Goal: Task Accomplishment & Management: Complete application form

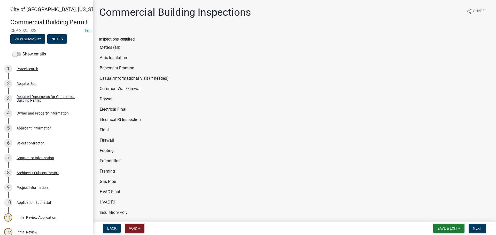
select select "805d55ac-e238-4e04-8f8e-acc067f36c3e"
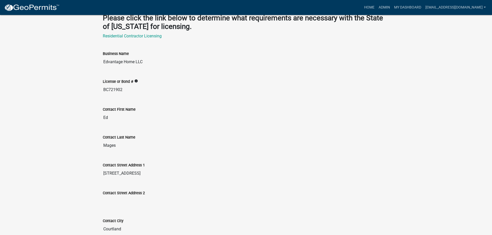
scroll to position [155, 0]
drag, startPoint x: 122, startPoint y: 88, endPoint x: 102, endPoint y: 92, distance: 20.2
click at [102, 92] on div "License or Bond # info BC721902" at bounding box center [246, 84] width 294 height 28
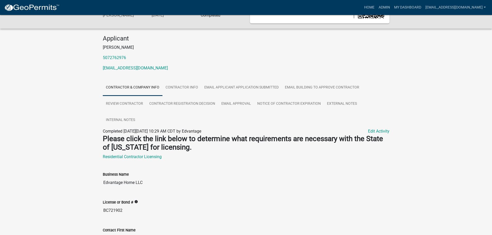
scroll to position [0, 0]
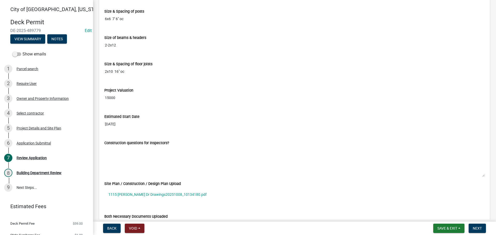
scroll to position [1033, 0]
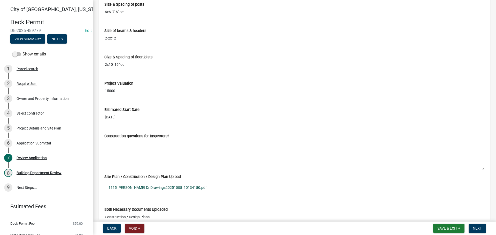
click at [179, 186] on link "1115 [PERSON_NAME] Dr Drawings20251008_10134180.pdf" at bounding box center [294, 188] width 380 height 12
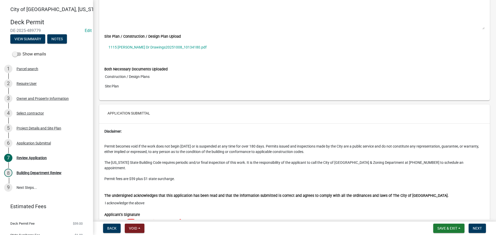
scroll to position [1213, 0]
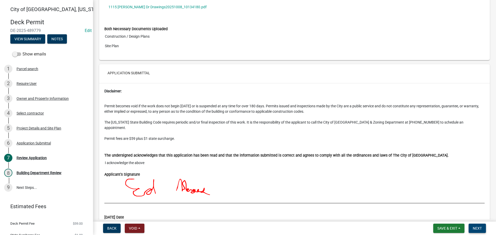
click at [474, 227] on span "Next" at bounding box center [476, 228] width 9 height 4
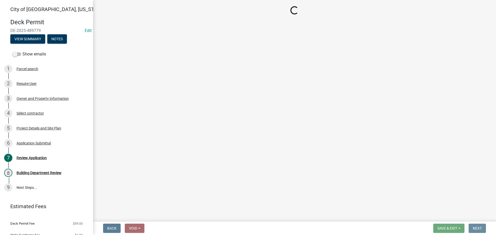
scroll to position [0, 0]
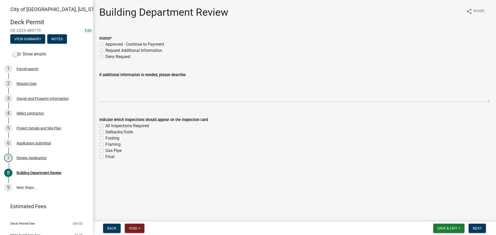
click at [105, 44] on label "Approved - Continue to Payment" at bounding box center [134, 44] width 59 height 6
click at [105, 44] on input "Approved - Continue to Payment" at bounding box center [106, 42] width 3 height 3
radio input "true"
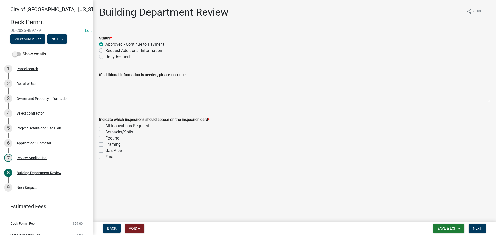
click at [133, 92] on textarea "If additional information is needed, please describe" at bounding box center [294, 90] width 390 height 24
type textarea "Ensure that the composite decking allows for 16" joist spacing."
click at [105, 138] on label "Footing" at bounding box center [112, 138] width 14 height 6
click at [105, 138] on input "Footing" at bounding box center [106, 136] width 3 height 3
checkbox input "true"
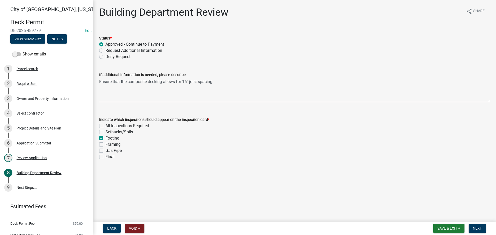
checkbox input "false"
checkbox input "true"
checkbox input "false"
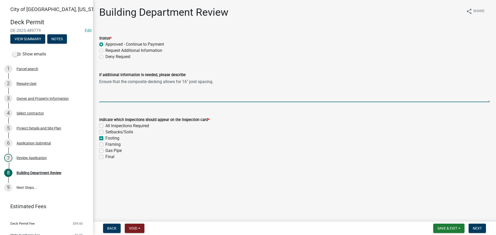
checkbox input "false"
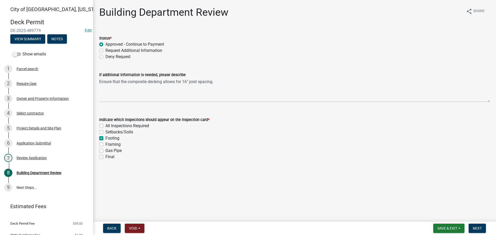
click at [105, 144] on label "Framing" at bounding box center [112, 144] width 15 height 6
click at [105, 144] on input "Framing" at bounding box center [106, 142] width 3 height 3
checkbox input "true"
checkbox input "false"
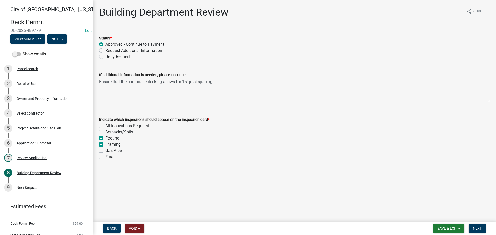
checkbox input "true"
checkbox input "false"
click at [102, 160] on div "Final" at bounding box center [294, 157] width 390 height 6
click at [105, 157] on label "Final" at bounding box center [109, 157] width 9 height 6
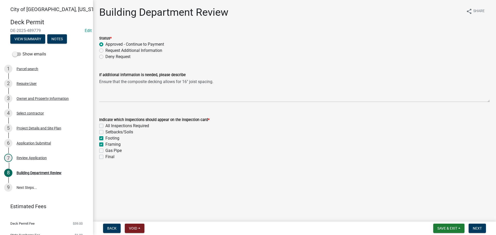
click at [105, 157] on input "Final" at bounding box center [106, 155] width 3 height 3
checkbox input "true"
checkbox input "false"
checkbox input "true"
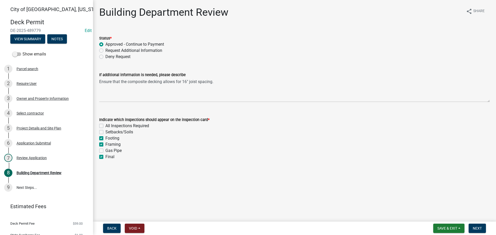
checkbox input "true"
checkbox input "false"
checkbox input "true"
click at [481, 231] on span "Next" at bounding box center [476, 228] width 9 height 4
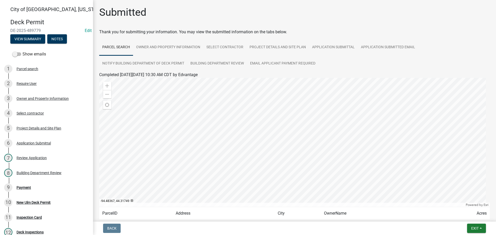
scroll to position [43, 0]
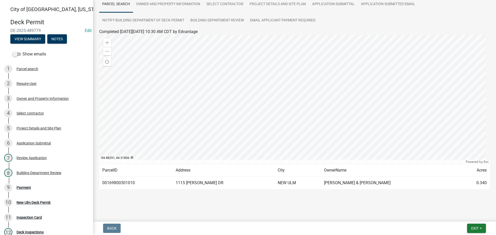
click at [384, 21] on ul "Parcel search Owner and Property Information Select contractor Project Details …" at bounding box center [294, 12] width 390 height 33
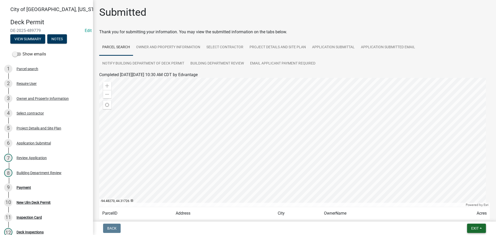
click at [472, 230] on span "Exit" at bounding box center [474, 228] width 7 height 4
click at [456, 217] on button "Save & Exit" at bounding box center [464, 215] width 41 height 12
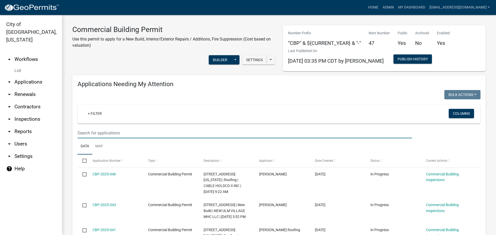
click at [98, 130] on input "text" at bounding box center [244, 133] width 334 height 11
type input "1111"
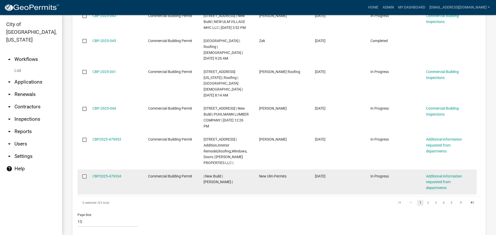
scroll to position [333, 0]
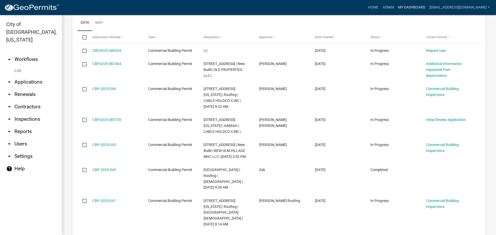
click at [427, 8] on link "My Dashboard" at bounding box center [411, 8] width 31 height 10
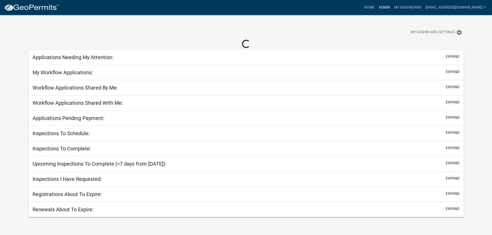
click at [392, 6] on link "Admin" at bounding box center [383, 8] width 15 height 10
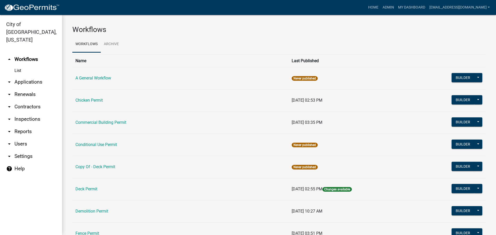
click at [23, 76] on link "arrow_drop_down Applications" at bounding box center [31, 82] width 62 height 12
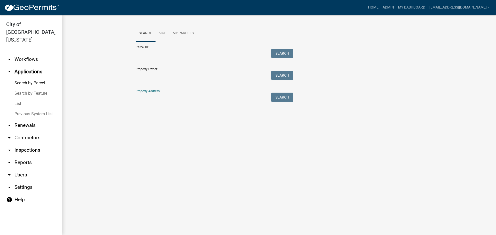
click at [148, 98] on input "Property Address:" at bounding box center [200, 98] width 128 height 11
type input "1111 16th"
click at [276, 93] on button "Search" at bounding box center [282, 97] width 22 height 9
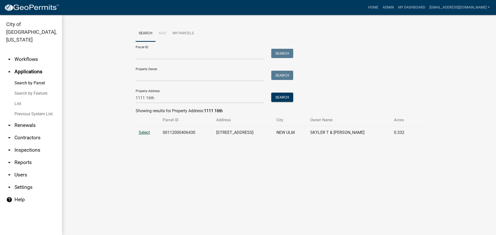
click at [148, 134] on span "Select" at bounding box center [144, 132] width 11 height 5
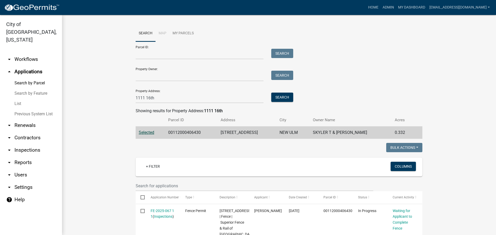
scroll to position [26, 0]
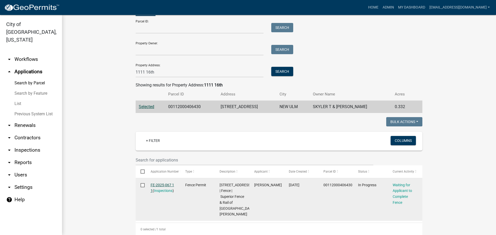
click at [163, 185] on link "FE-2025-067 1 1" at bounding box center [162, 188] width 23 height 10
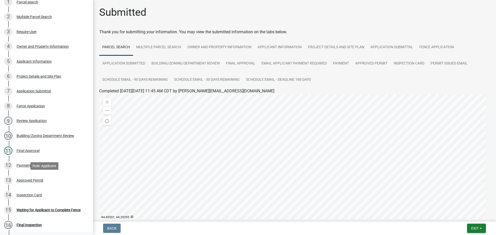
scroll to position [127, 0]
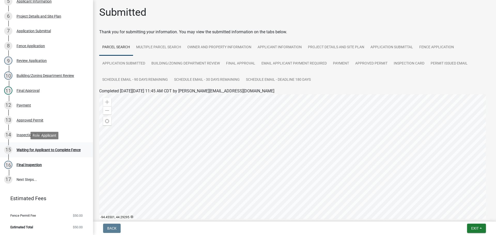
click at [50, 149] on div "Waiting for Applicant to Complete Fence" at bounding box center [49, 150] width 64 height 4
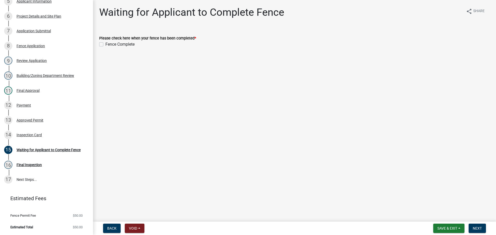
click at [105, 45] on label "Fence Complete" at bounding box center [119, 44] width 29 height 6
click at [105, 45] on input "Fence Complete" at bounding box center [106, 42] width 3 height 3
checkbox input "true"
click at [481, 231] on span "Next" at bounding box center [476, 228] width 9 height 4
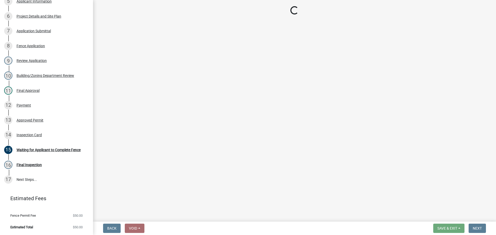
select select "805d55ac-e238-4e04-8f8e-acc067f36c3e"
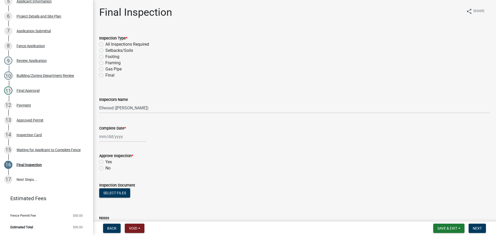
click at [105, 76] on label "Final" at bounding box center [109, 75] width 9 height 6
click at [105, 76] on input "Final" at bounding box center [106, 73] width 3 height 3
radio input "true"
click at [114, 113] on select "Select Item... [PERSON_NAME] ([PERSON_NAME] - City of [GEOGRAPHIC_DATA]) [GEOGR…" at bounding box center [294, 108] width 390 height 11
select select "cd72df13-1819-4c17-818e-bd68a66556fb"
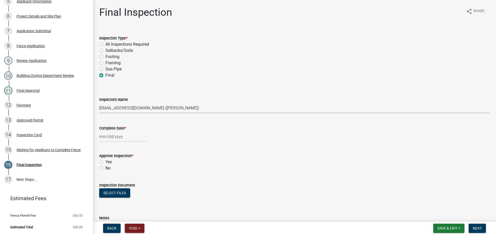
click at [99, 103] on select "Select Item... [PERSON_NAME] ([PERSON_NAME] - City of [GEOGRAPHIC_DATA]) [GEOGR…" at bounding box center [294, 108] width 390 height 11
select select "10"
select select "2025"
click at [105, 140] on div "[PERSON_NAME] Feb Mar Apr [PERSON_NAME][DATE] Oct Nov [DATE] 1526 1527 1528 152…" at bounding box center [122, 136] width 47 height 11
click at [122, 173] on div "8" at bounding box center [121, 172] width 8 height 8
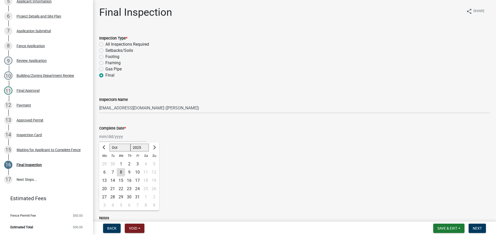
type input "[DATE]"
drag, startPoint x: 98, startPoint y: 161, endPoint x: 105, endPoint y: 167, distance: 9.2
click at [98, 161] on div "Approve Inspection * Yes No" at bounding box center [294, 159] width 398 height 25
drag, startPoint x: 99, startPoint y: 161, endPoint x: 102, endPoint y: 163, distance: 4.2
click at [105, 161] on label "Yes" at bounding box center [108, 162] width 6 height 6
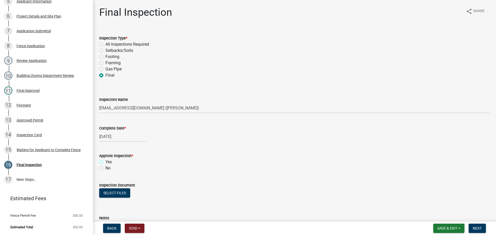
click at [105, 161] on input "Yes" at bounding box center [106, 160] width 3 height 3
radio input "true"
click at [476, 232] on button "Next" at bounding box center [476, 228] width 17 height 9
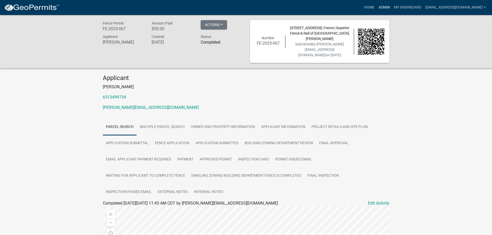
click at [392, 8] on link "Admin" at bounding box center [383, 8] width 15 height 10
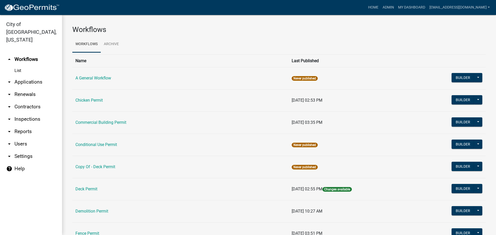
click at [20, 76] on link "arrow_drop_down Applications" at bounding box center [31, 82] width 62 height 12
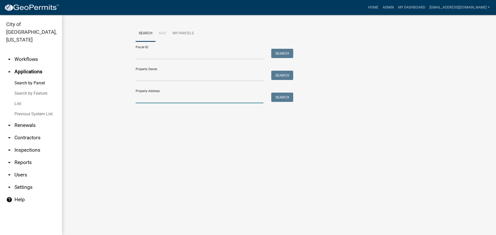
click at [142, 100] on input "Property Address:" at bounding box center [200, 98] width 128 height 11
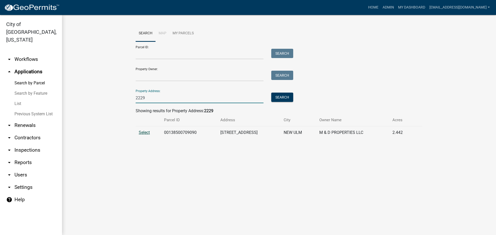
type input "2229"
click at [145, 133] on span "Select" at bounding box center [144, 132] width 11 height 5
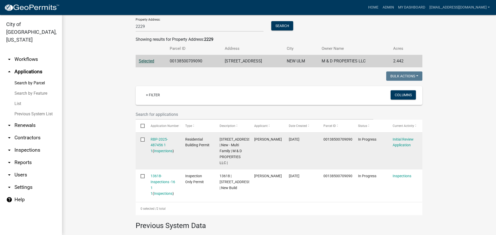
scroll to position [77, 0]
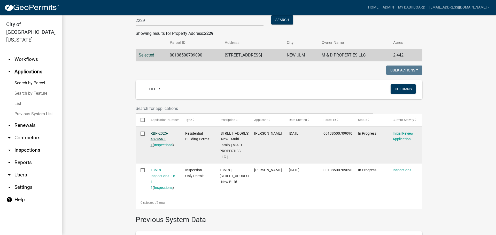
click at [154, 132] on link "RBP-2025-487456 1 1" at bounding box center [159, 139] width 17 height 16
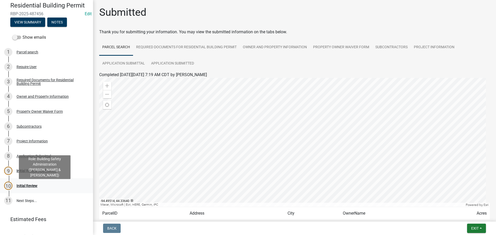
scroll to position [26, 0]
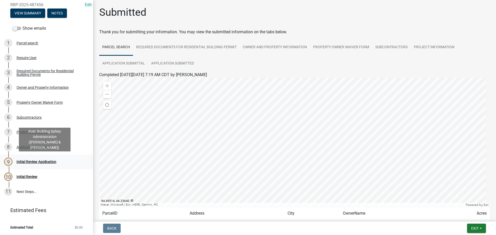
click at [36, 161] on div "Initial Review Application" at bounding box center [37, 162] width 40 height 4
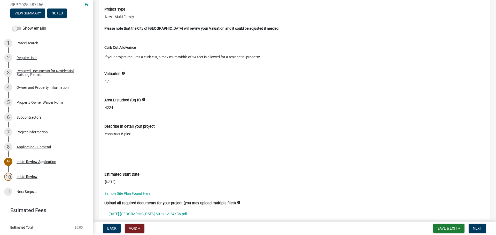
scroll to position [1420, 0]
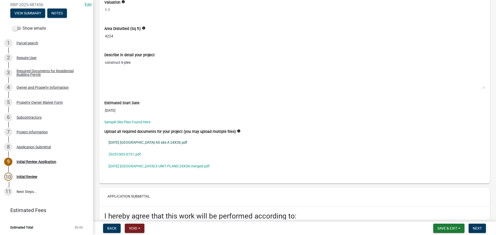
click at [136, 142] on link "[DATE] [GEOGRAPHIC_DATA] A0 site A 24X36.pdf" at bounding box center [294, 143] width 380 height 12
click at [133, 154] on link "20251003-0731.pdf" at bounding box center [294, 154] width 380 height 12
click at [132, 165] on link "[DATE] [GEOGRAPHIC_DATA] 6 UNIT PLANS 24X36-merged.pdf" at bounding box center [294, 166] width 380 height 12
click at [167, 165] on link "[DATE] [GEOGRAPHIC_DATA] 6 UNIT PLANS 24X36-merged.pdf" at bounding box center [294, 166] width 380 height 12
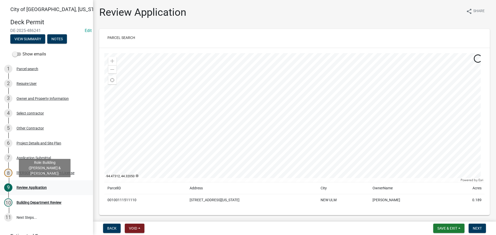
click at [37, 190] on div "9 Review Application" at bounding box center [44, 188] width 81 height 8
click at [39, 190] on div "9 Review Application" at bounding box center [44, 188] width 81 height 8
click at [39, 187] on div "Review Application" at bounding box center [32, 188] width 30 height 4
click at [476, 231] on span "Next" at bounding box center [476, 228] width 9 height 4
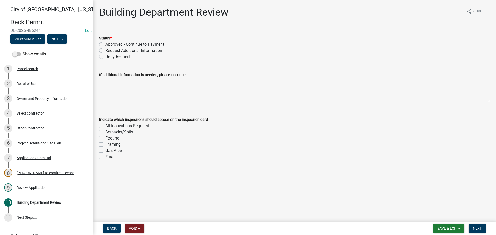
click at [105, 45] on label "Approved - Continue to Payment" at bounding box center [134, 44] width 59 height 6
click at [105, 45] on input "Approved - Continue to Payment" at bounding box center [106, 42] width 3 height 3
radio input "true"
drag, startPoint x: 100, startPoint y: 138, endPoint x: 101, endPoint y: 141, distance: 3.4
click at [105, 140] on label "Footing" at bounding box center [112, 138] width 14 height 6
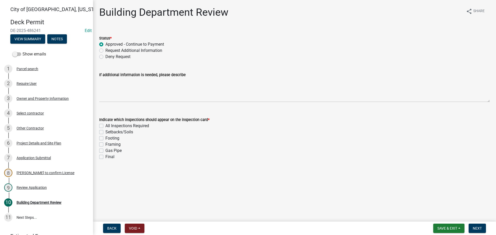
click at [105, 139] on input "Footing" at bounding box center [106, 136] width 3 height 3
checkbox input "true"
checkbox input "false"
checkbox input "true"
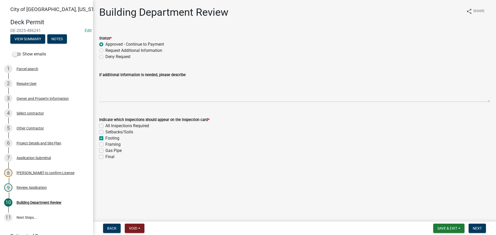
checkbox input "false"
click at [105, 143] on label "Framing" at bounding box center [112, 144] width 15 height 6
click at [105, 143] on input "Framing" at bounding box center [106, 142] width 3 height 3
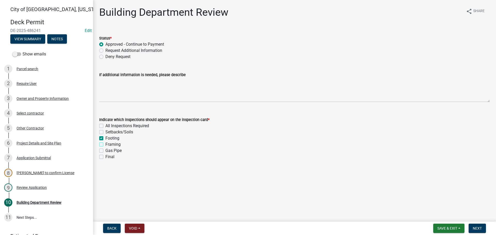
checkbox input "true"
checkbox input "false"
checkbox input "true"
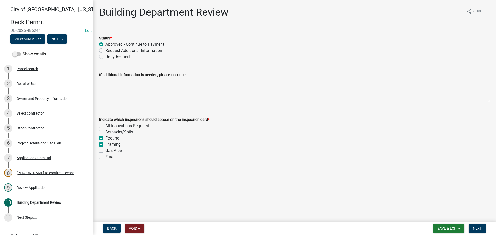
checkbox input "false"
click at [105, 158] on label "Final" at bounding box center [109, 157] width 9 height 6
click at [105, 157] on input "Final" at bounding box center [106, 155] width 3 height 3
checkbox input "true"
checkbox input "false"
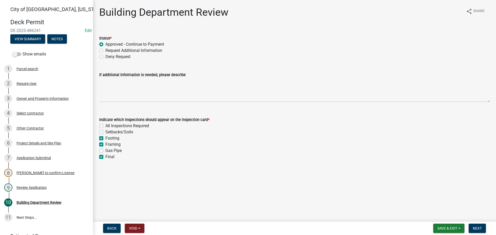
checkbox input "false"
checkbox input "true"
checkbox input "false"
checkbox input "true"
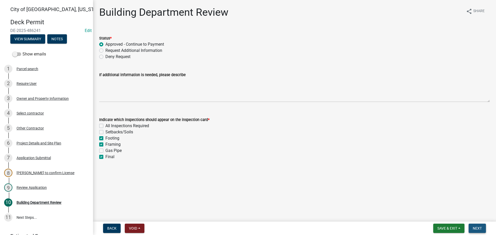
click at [480, 230] on span "Next" at bounding box center [476, 228] width 9 height 4
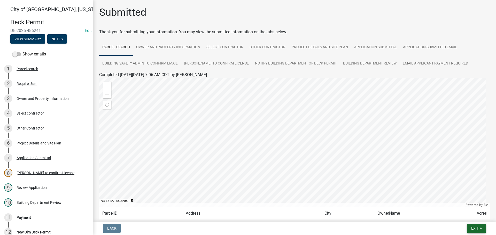
click at [481, 228] on button "Exit" at bounding box center [476, 228] width 19 height 9
click at [455, 214] on button "Save & Exit" at bounding box center [464, 215] width 41 height 12
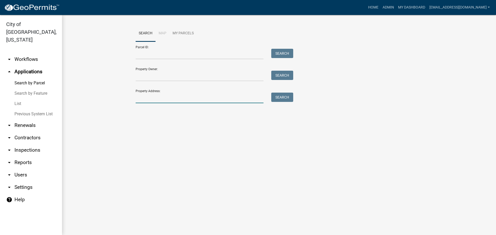
click at [154, 101] on input "Property Address:" at bounding box center [200, 98] width 128 height 11
